Goal: Task Accomplishment & Management: Manage account settings

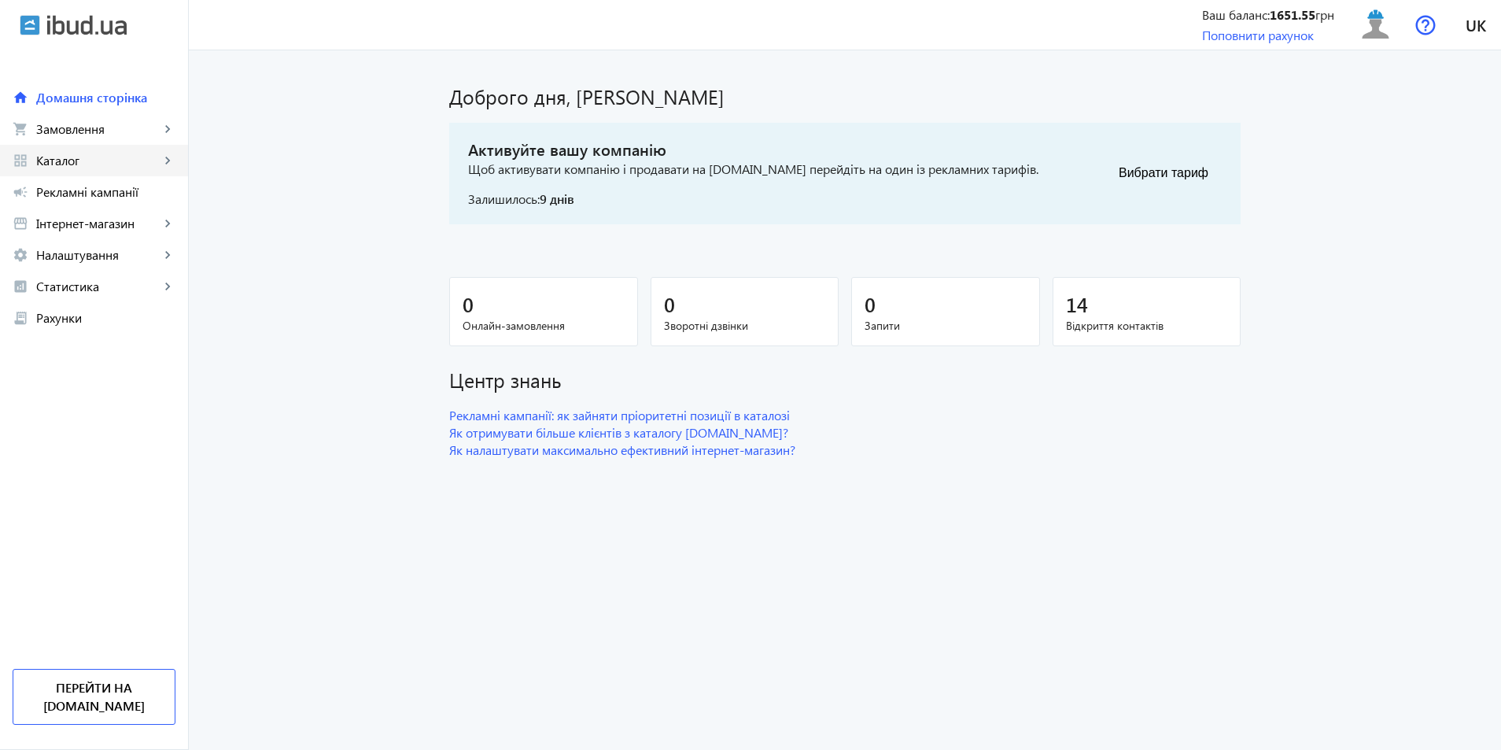
click at [46, 153] on span "Каталог" at bounding box center [98, 161] width 124 height 16
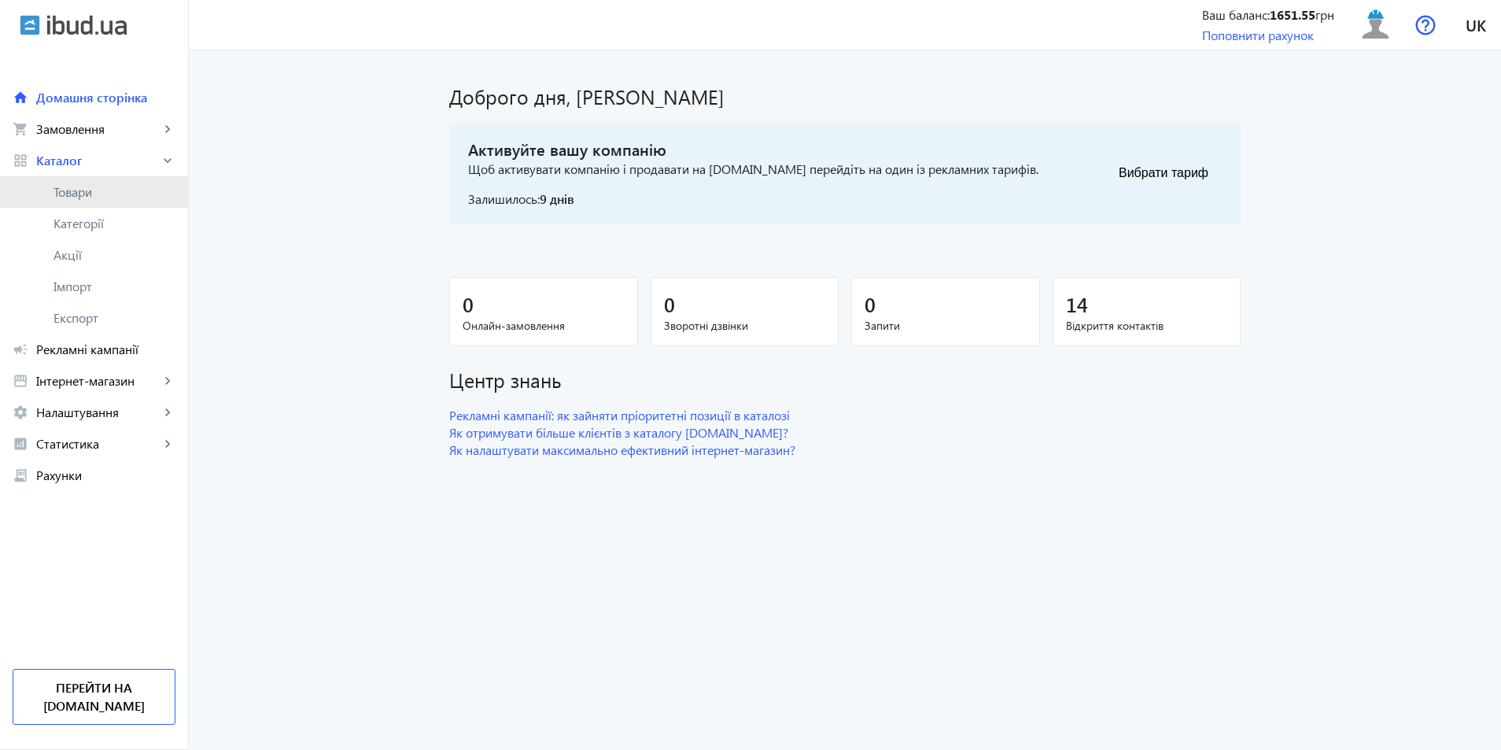
click at [78, 195] on span "Товари" at bounding box center [114, 192] width 122 height 16
